Goal: Task Accomplishment & Management: Complete application form

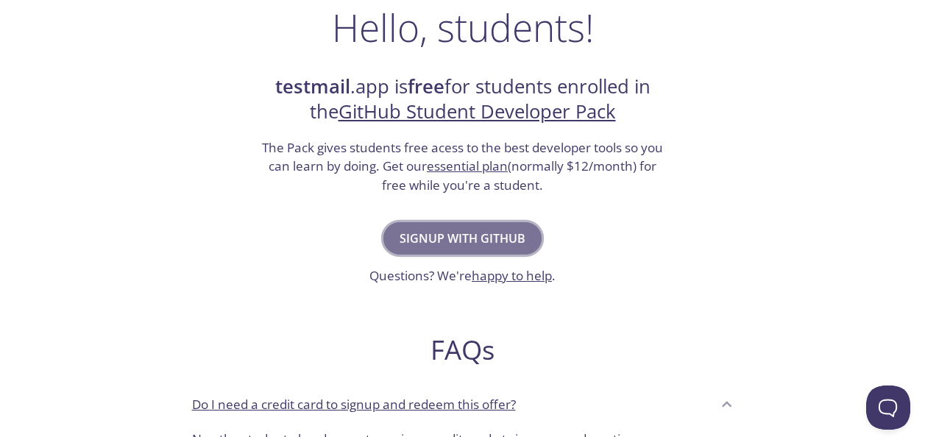
click at [477, 234] on span "Signup with GitHub" at bounding box center [463, 238] width 126 height 21
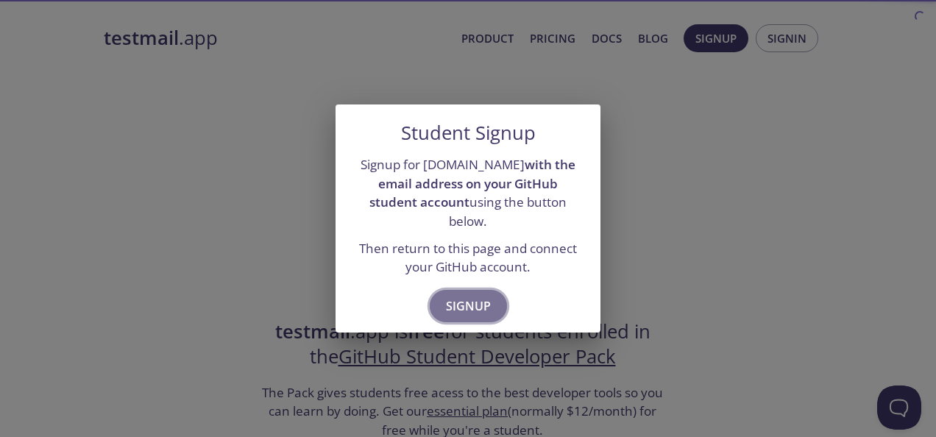
click at [474, 296] on span "Signup" at bounding box center [468, 306] width 45 height 21
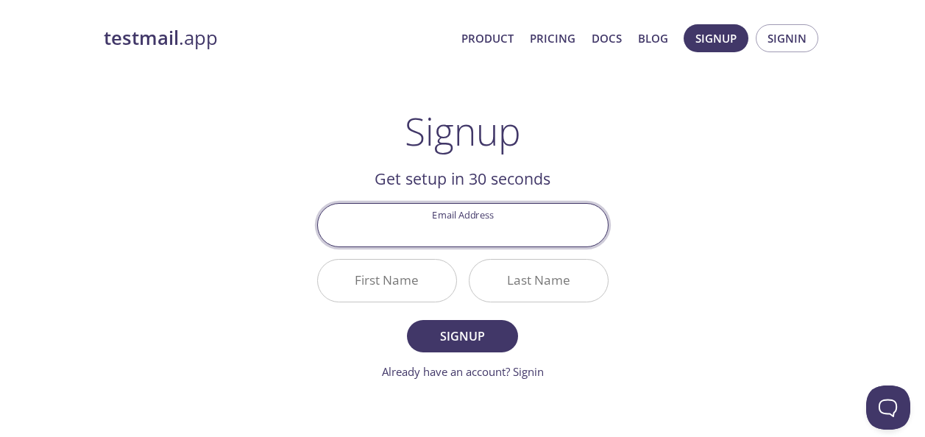
scroll to position [123, 0]
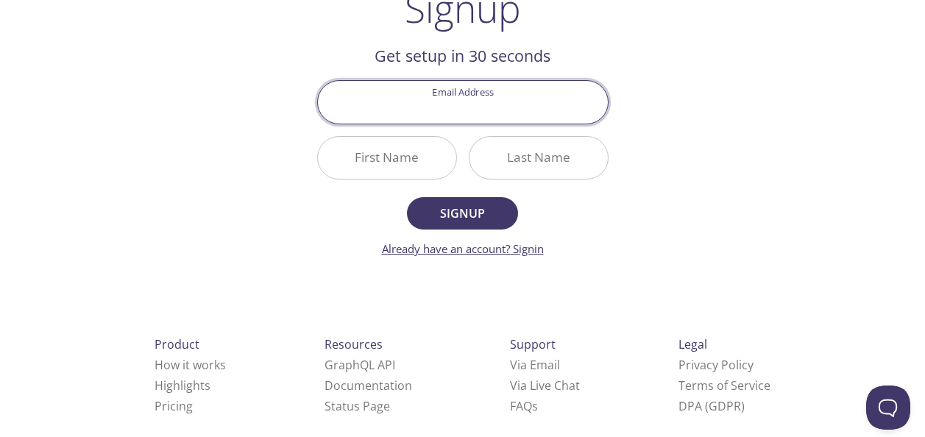
click at [518, 249] on link "Already have an account? Signin" at bounding box center [463, 248] width 162 height 15
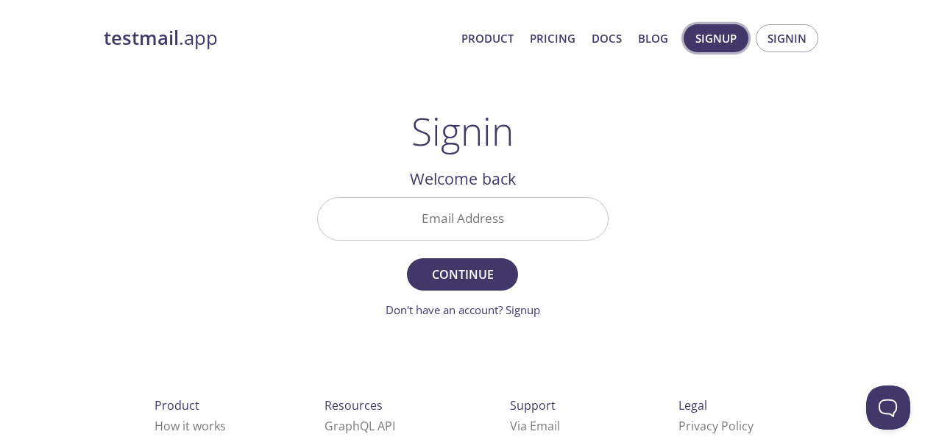
click at [737, 47] on span "Signup" at bounding box center [716, 38] width 41 height 19
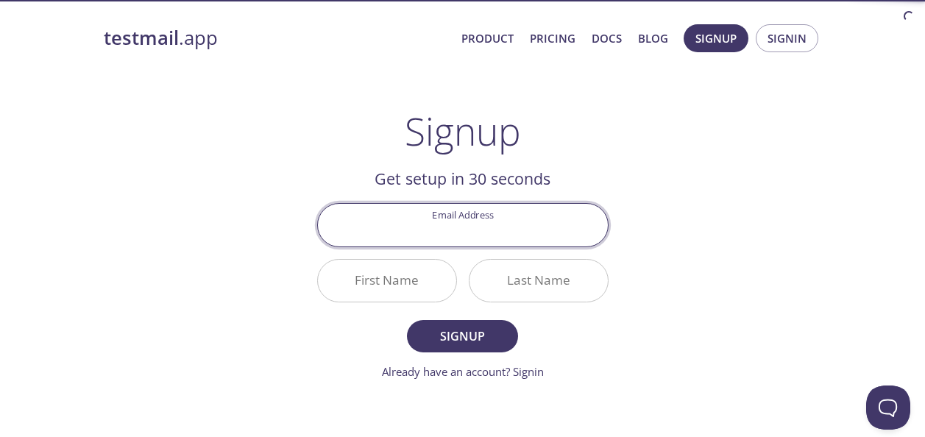
click at [545, 228] on input "Email Address" at bounding box center [463, 225] width 290 height 42
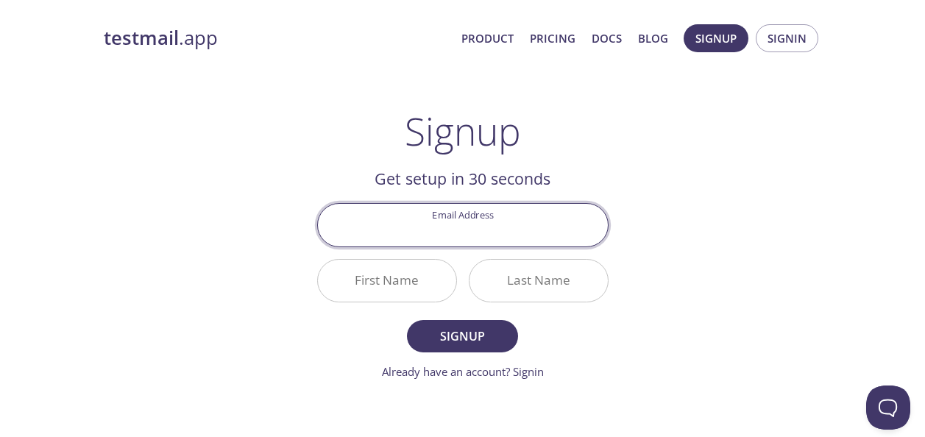
type input "[EMAIL_ADDRESS][DOMAIN_NAME]"
click at [423, 283] on input "First Name" at bounding box center [387, 281] width 138 height 42
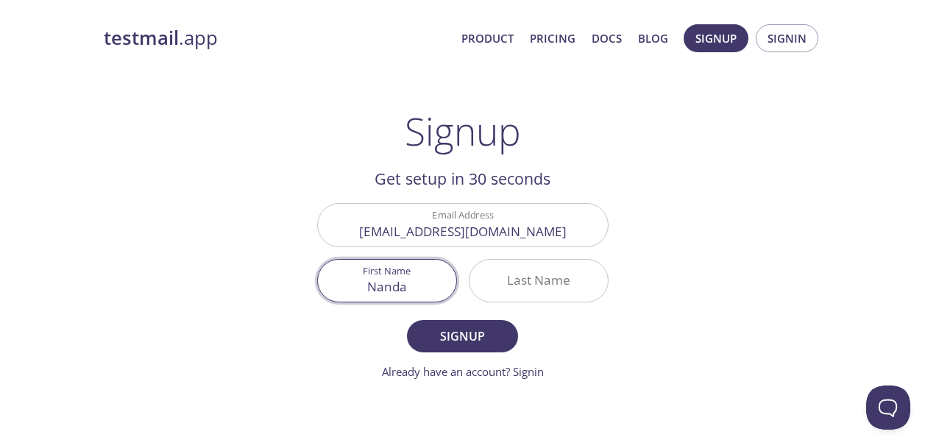
type input "Nanda"
click at [548, 284] on input "Last Name" at bounding box center [539, 281] width 138 height 42
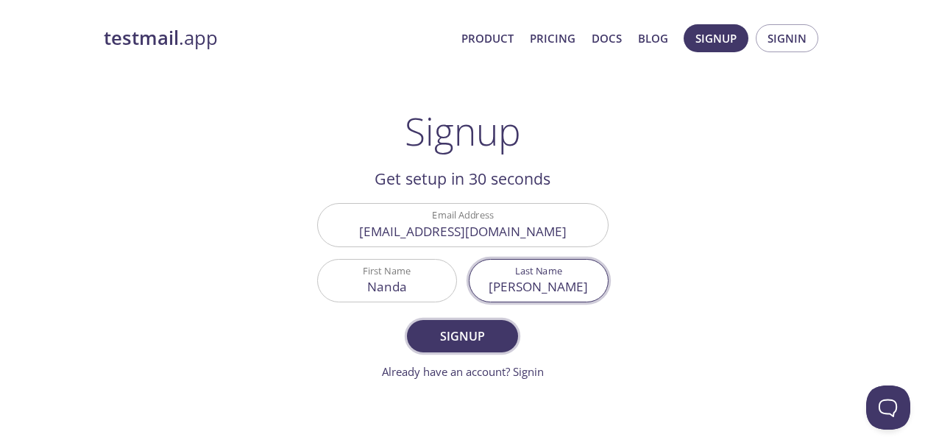
type input "[PERSON_NAME]"
click at [507, 342] on button "Signup" at bounding box center [462, 336] width 110 height 32
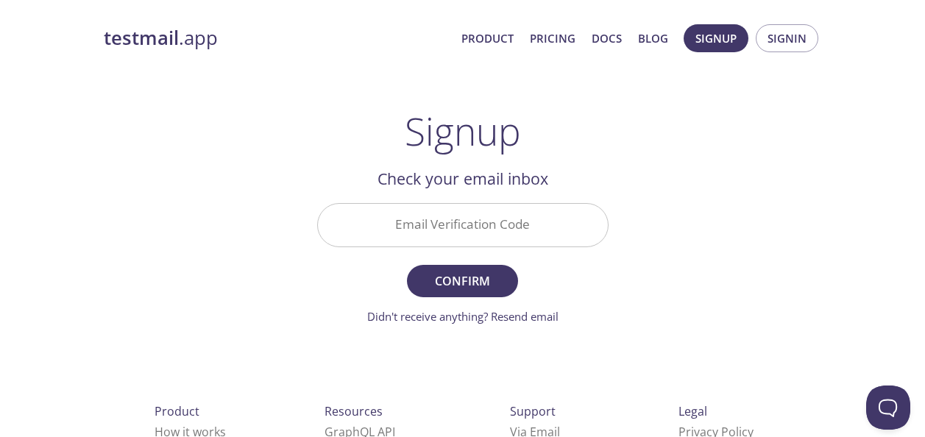
click at [579, 223] on input "Email Verification Code" at bounding box center [463, 225] width 290 height 42
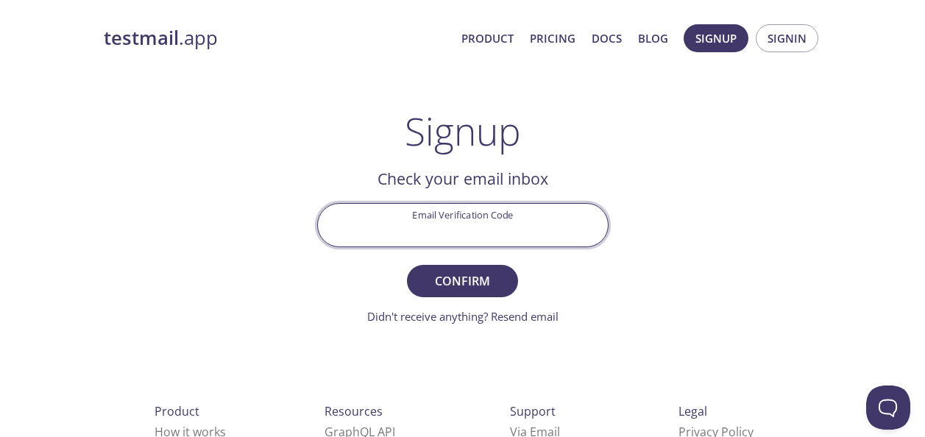
paste input "1F269T7"
type input "1F269T7"
click at [470, 283] on span "Confirm" at bounding box center [462, 281] width 78 height 21
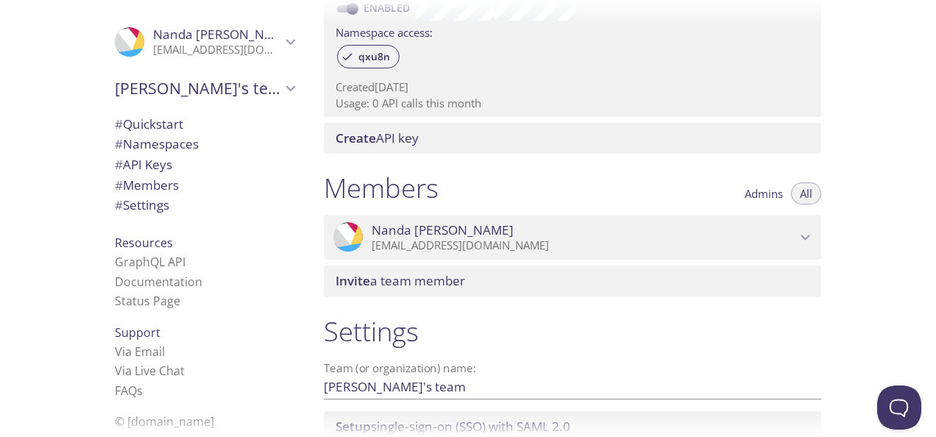
scroll to position [610, 0]
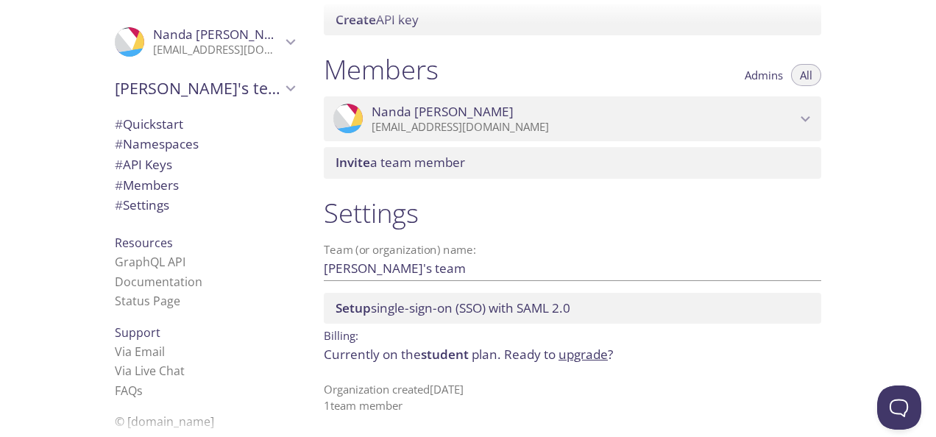
click at [215, 270] on li "GraphQL API" at bounding box center [205, 262] width 180 height 19
click at [169, 267] on link "GraphQL API" at bounding box center [150, 262] width 71 height 16
click at [147, 167] on span "# API Keys" at bounding box center [143, 163] width 57 height 17
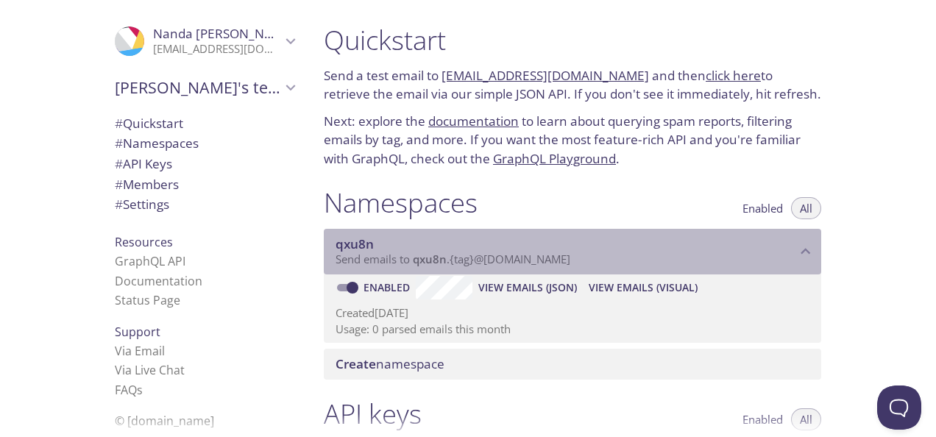
click at [439, 268] on div "qxu8n Send emails to qxu8n . {tag} @inbox.testmail.app" at bounding box center [573, 252] width 498 height 46
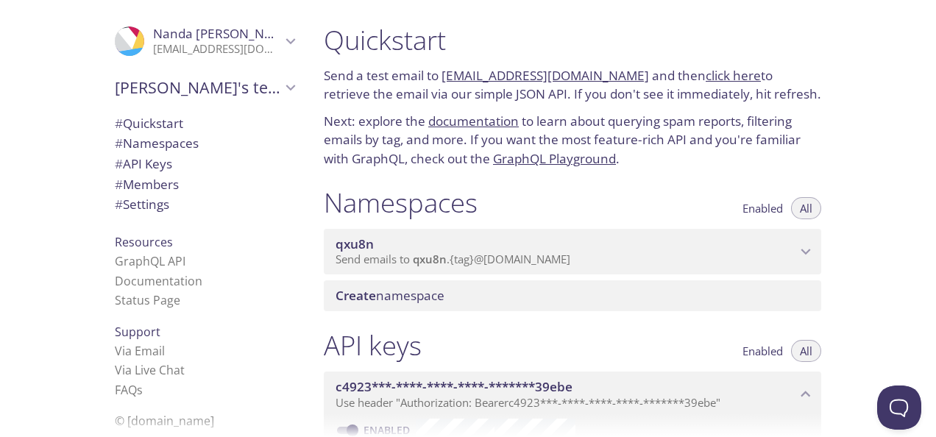
click at [439, 268] on div "qxu8n Send emails to qxu8n . {tag} @inbox.testmail.app" at bounding box center [573, 252] width 498 height 46
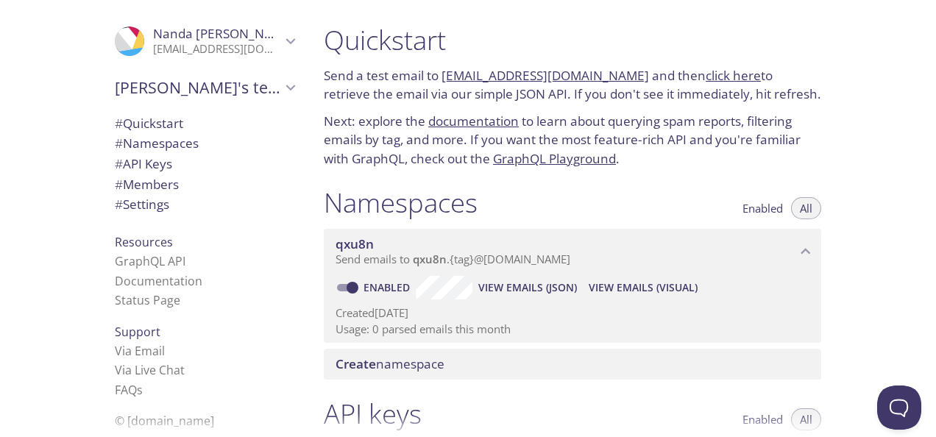
scroll to position [123, 0]
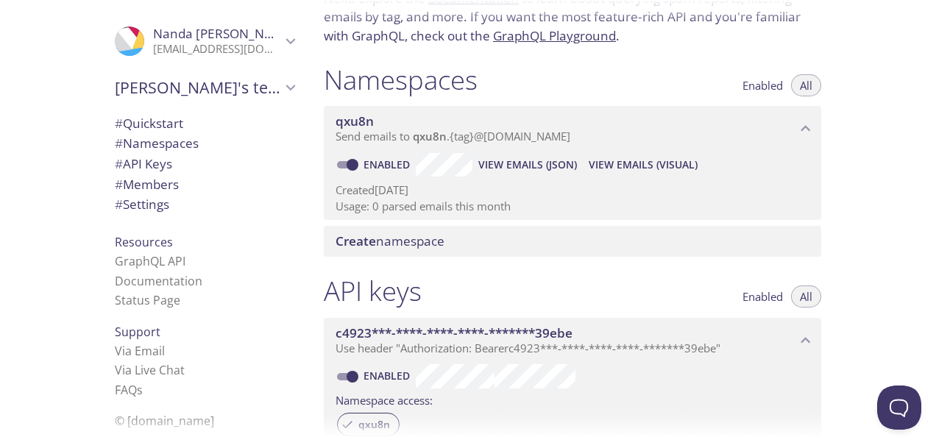
click at [609, 160] on span "View Emails (Visual)" at bounding box center [643, 165] width 109 height 18
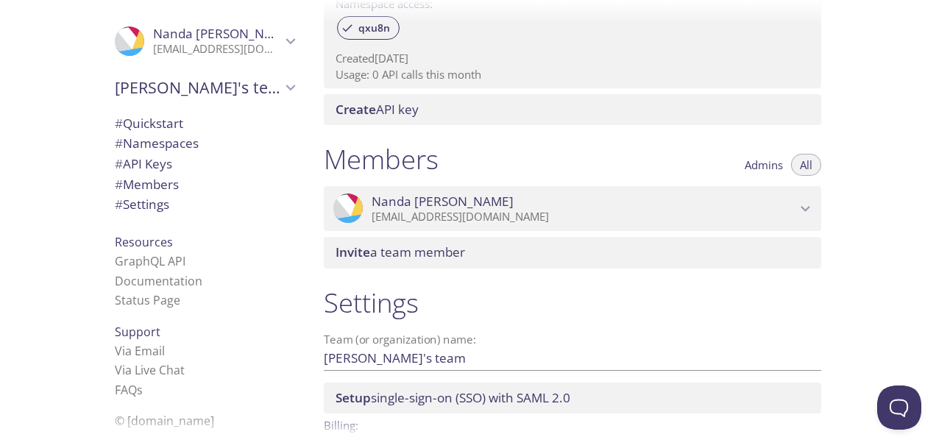
scroll to position [610, 0]
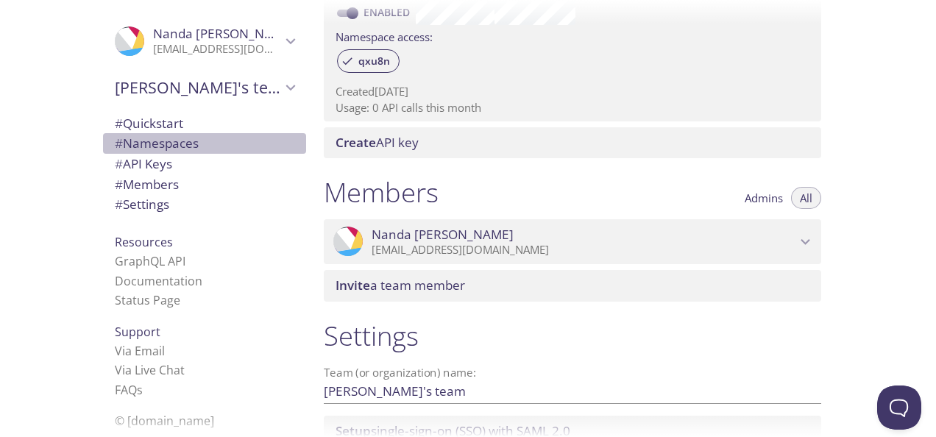
click at [218, 152] on span "# Namespaces" at bounding box center [205, 143] width 180 height 19
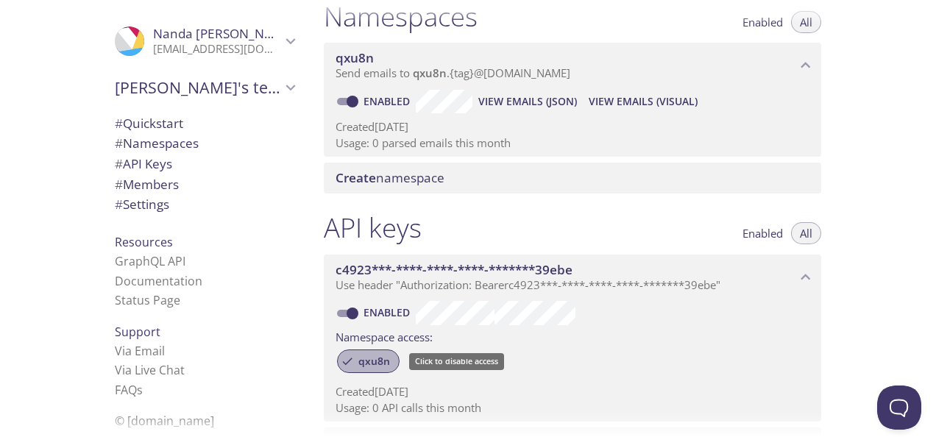
click at [375, 361] on span "qxu8n" at bounding box center [374, 361] width 49 height 13
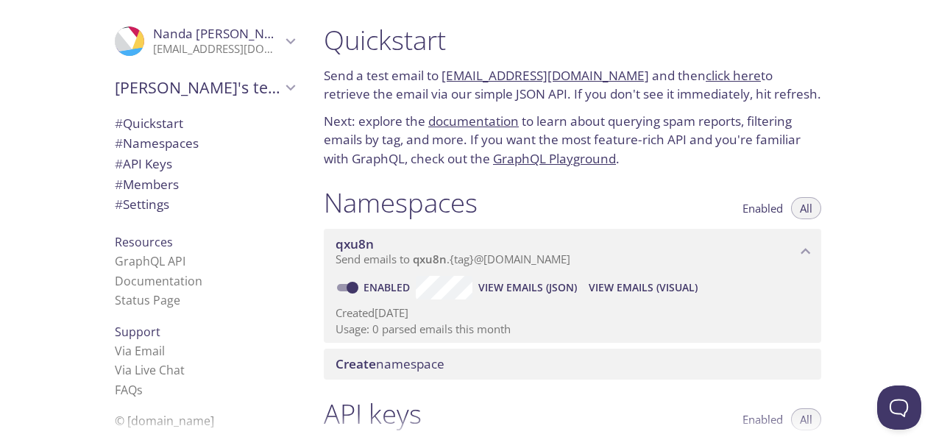
click at [428, 370] on span "Create namespace" at bounding box center [390, 364] width 109 height 17
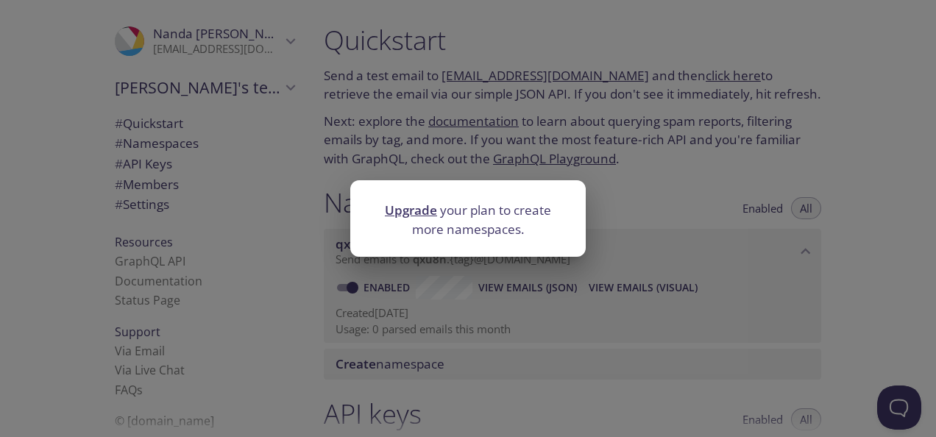
click at [421, 367] on div "Upgrade your plan to create more namespaces." at bounding box center [468, 218] width 936 height 437
